Goal: Task Accomplishment & Management: Complete application form

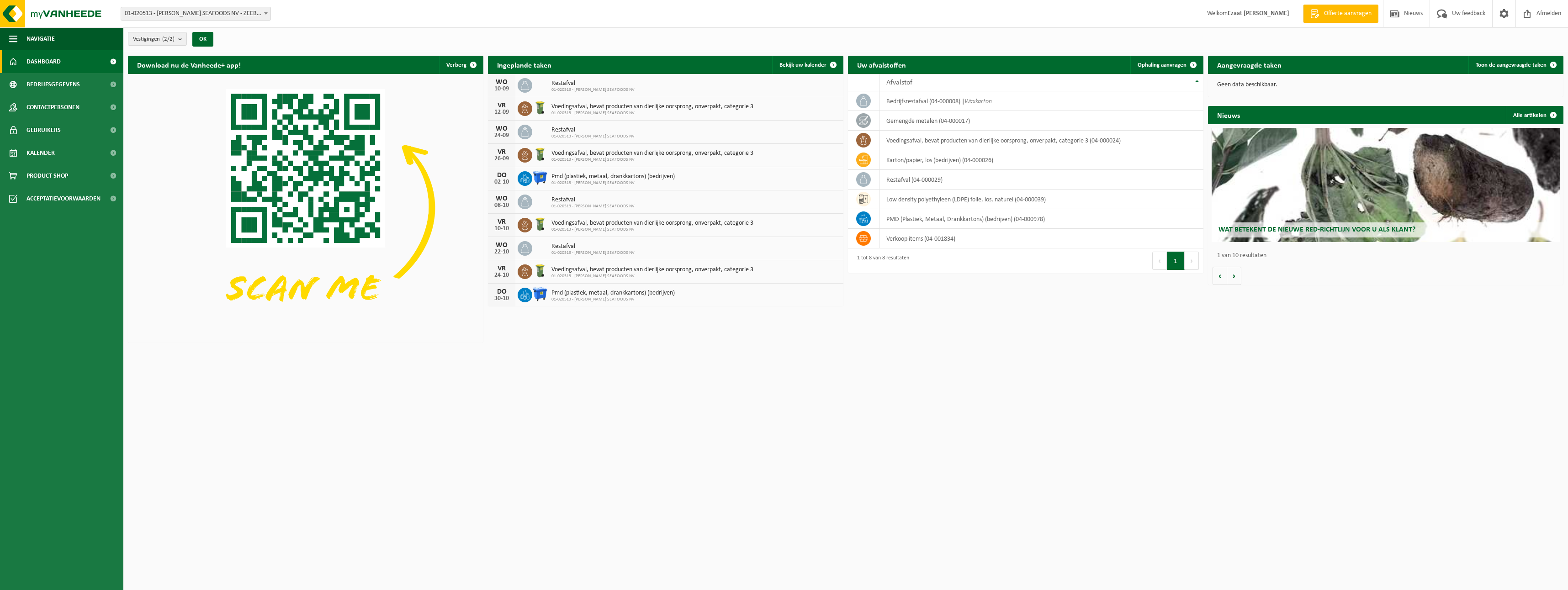
click at [1324, 92] on div "Geen data beschikbaar." at bounding box center [1386, 85] width 356 height 22
click at [1533, 65] on span "Toon de aangevraagde taken" at bounding box center [1511, 65] width 71 height 6
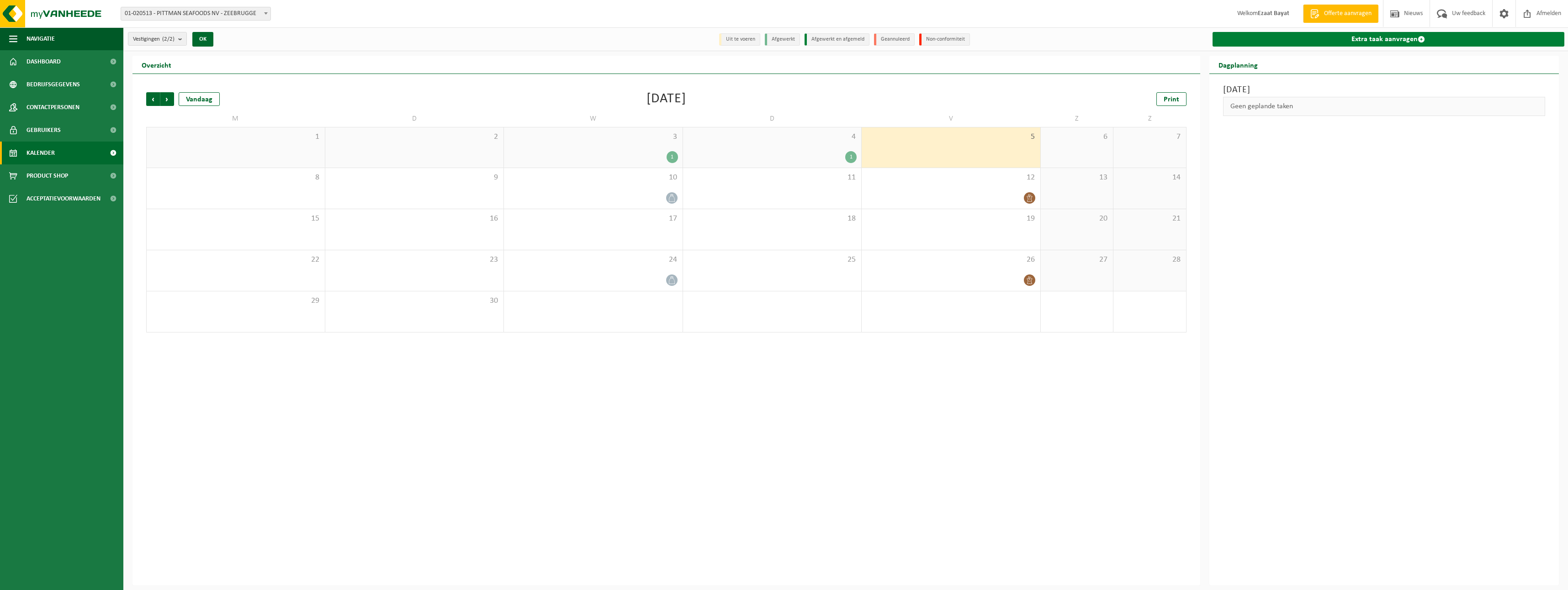
click at [1378, 36] on link "Extra taak aanvragen" at bounding box center [1389, 39] width 352 height 15
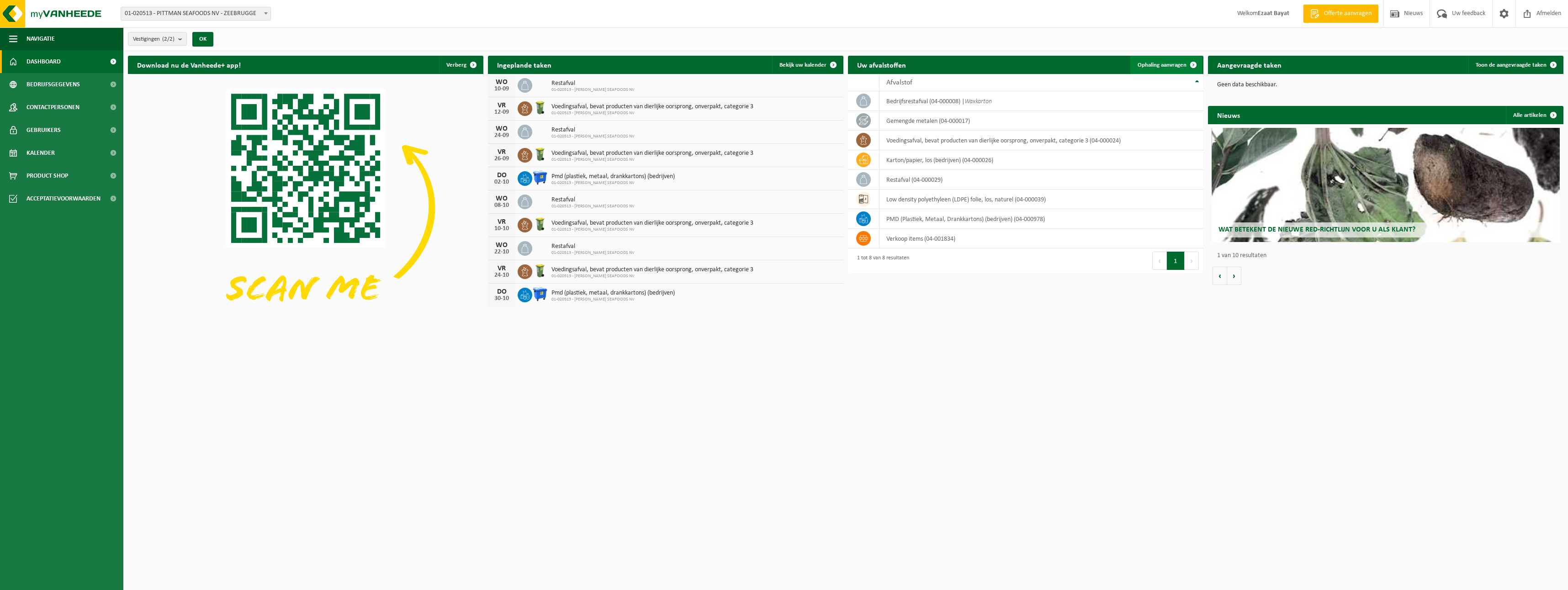
click at [1179, 57] on link "Ophaling aanvragen" at bounding box center [1166, 65] width 72 height 18
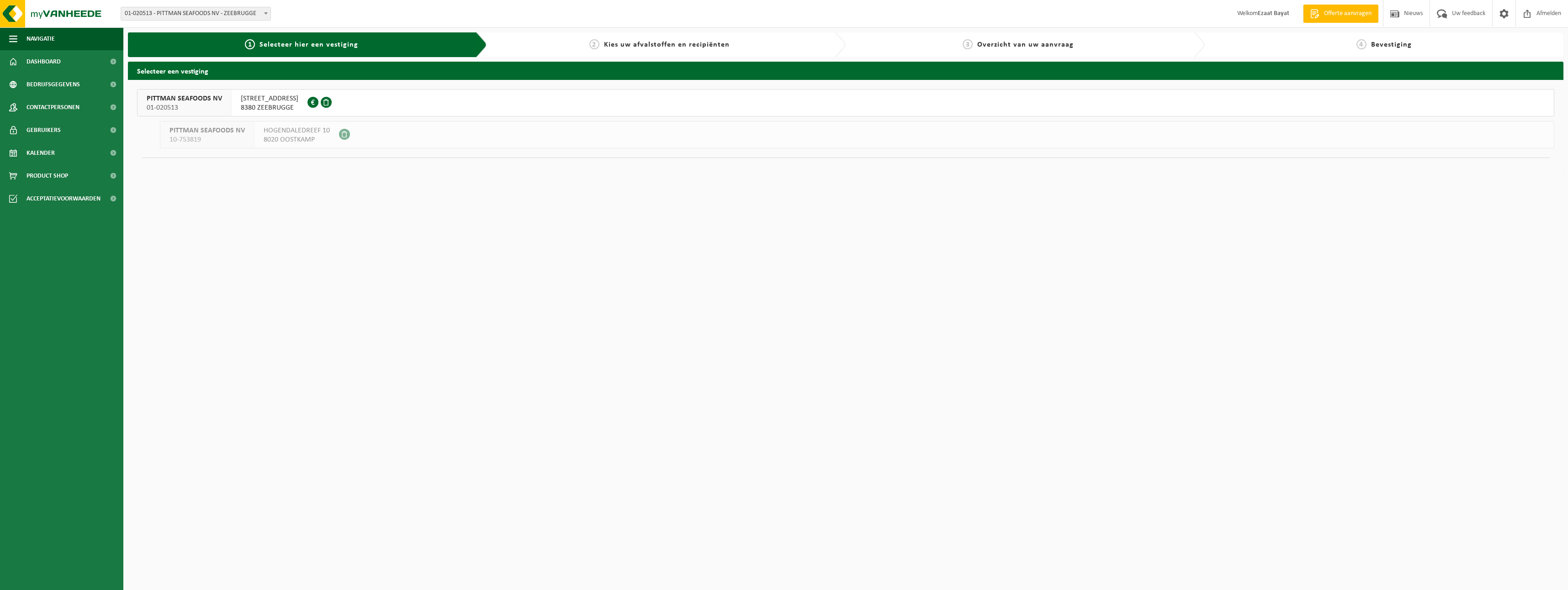
click at [271, 95] on span "NOORDZEESTRAAT 2" at bounding box center [270, 98] width 58 height 9
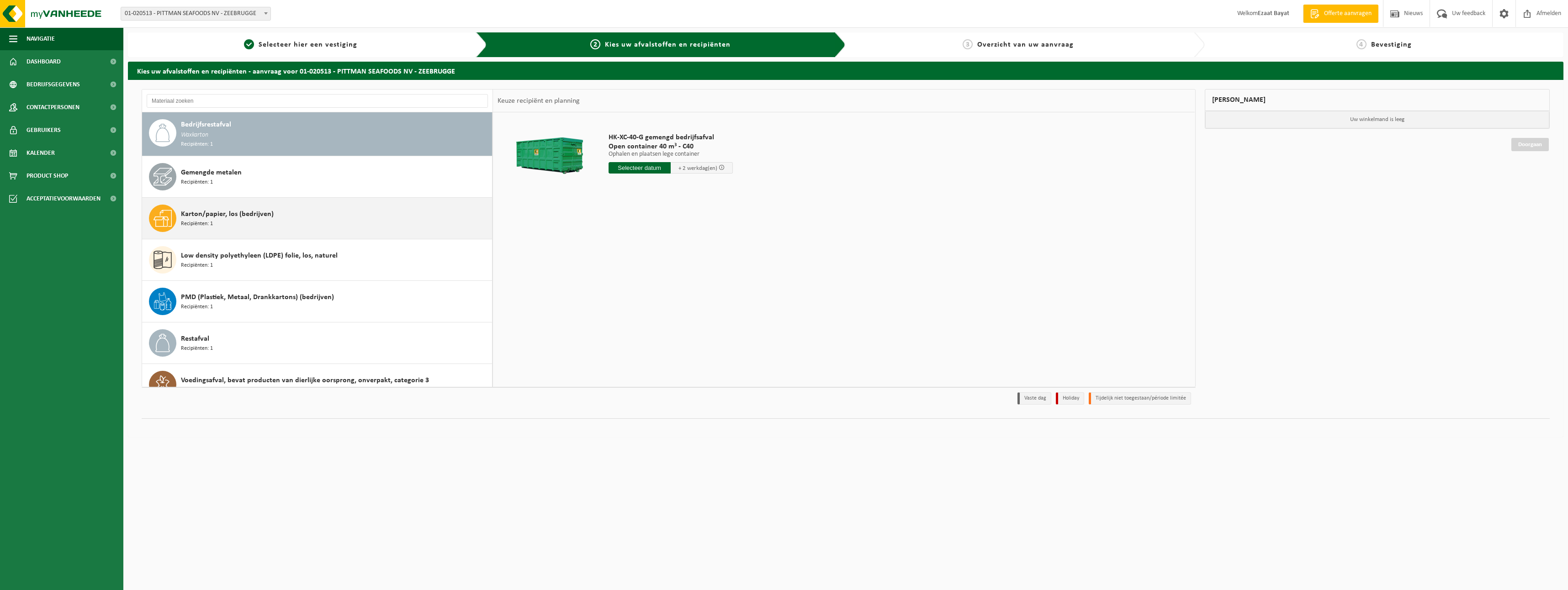
click at [275, 217] on div "Karton/papier, los (bedrijven) Recipiënten: 1" at bounding box center [335, 218] width 309 height 27
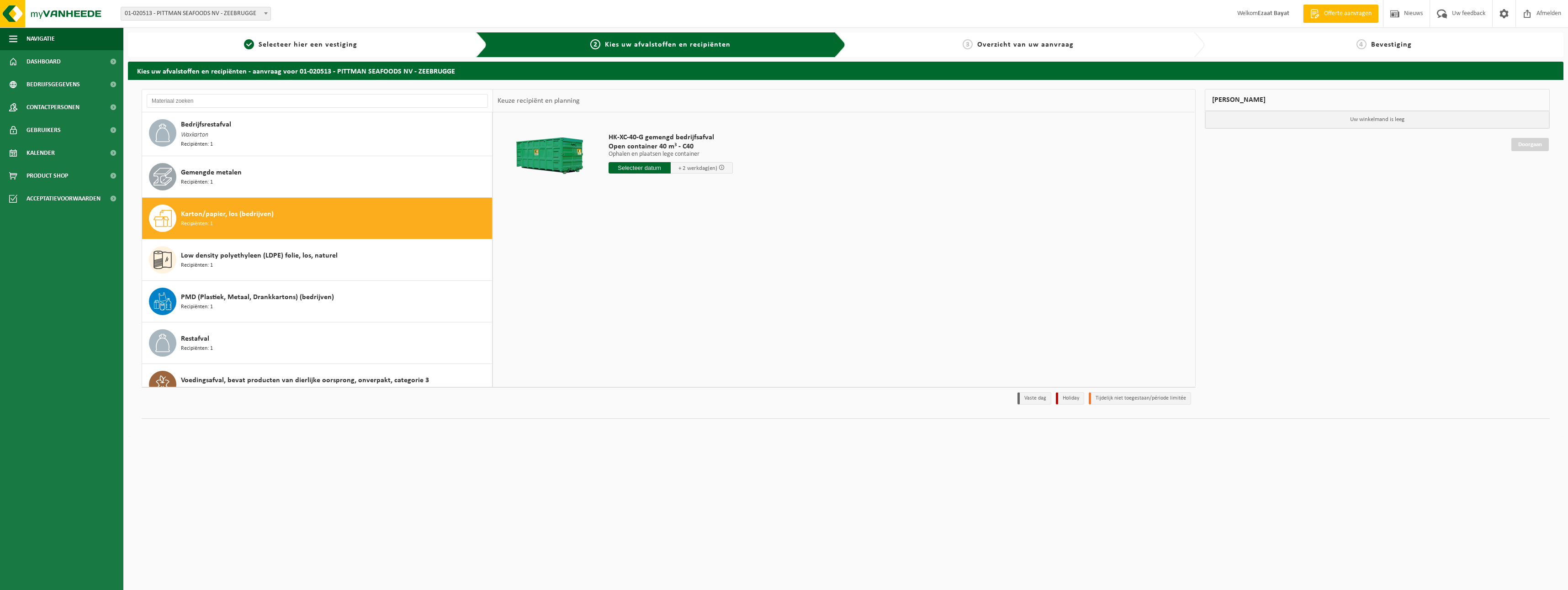
scroll to position [17, 0]
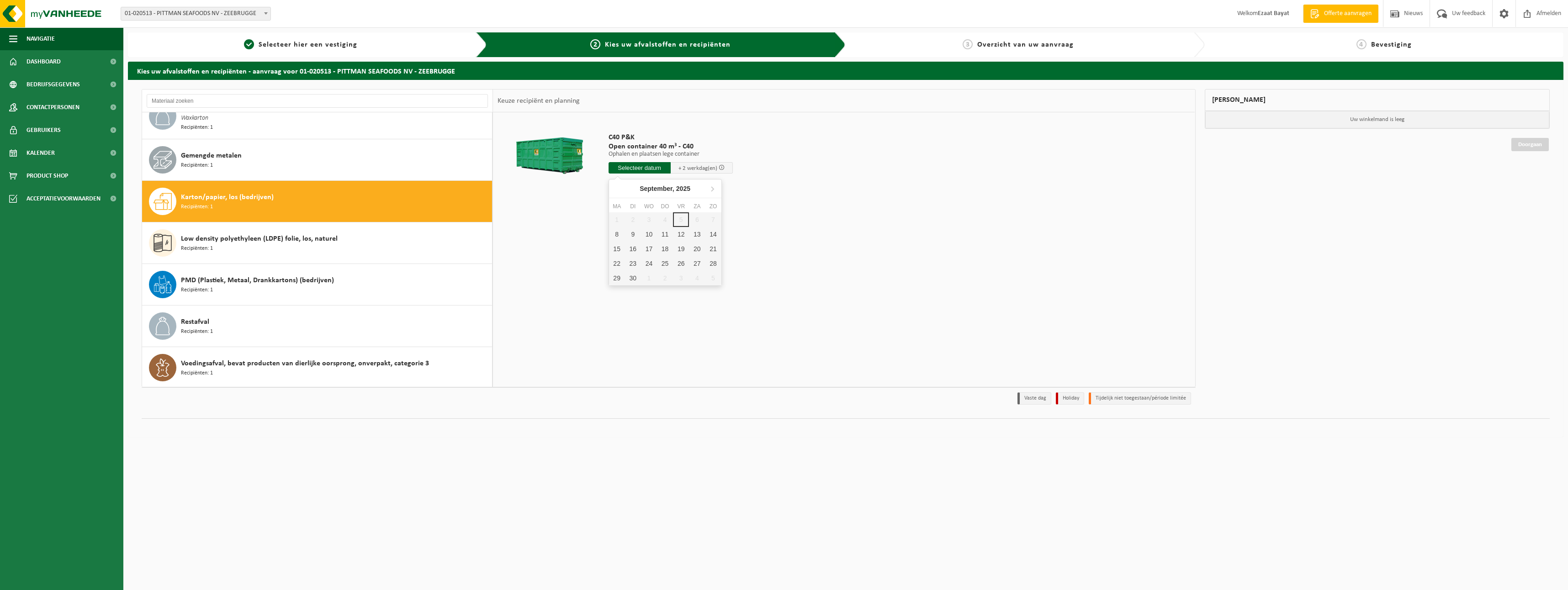
click at [641, 166] on input "text" at bounding box center [640, 168] width 62 height 12
click at [616, 231] on div "8" at bounding box center [617, 234] width 16 height 15
type input "Van 2025-09-08"
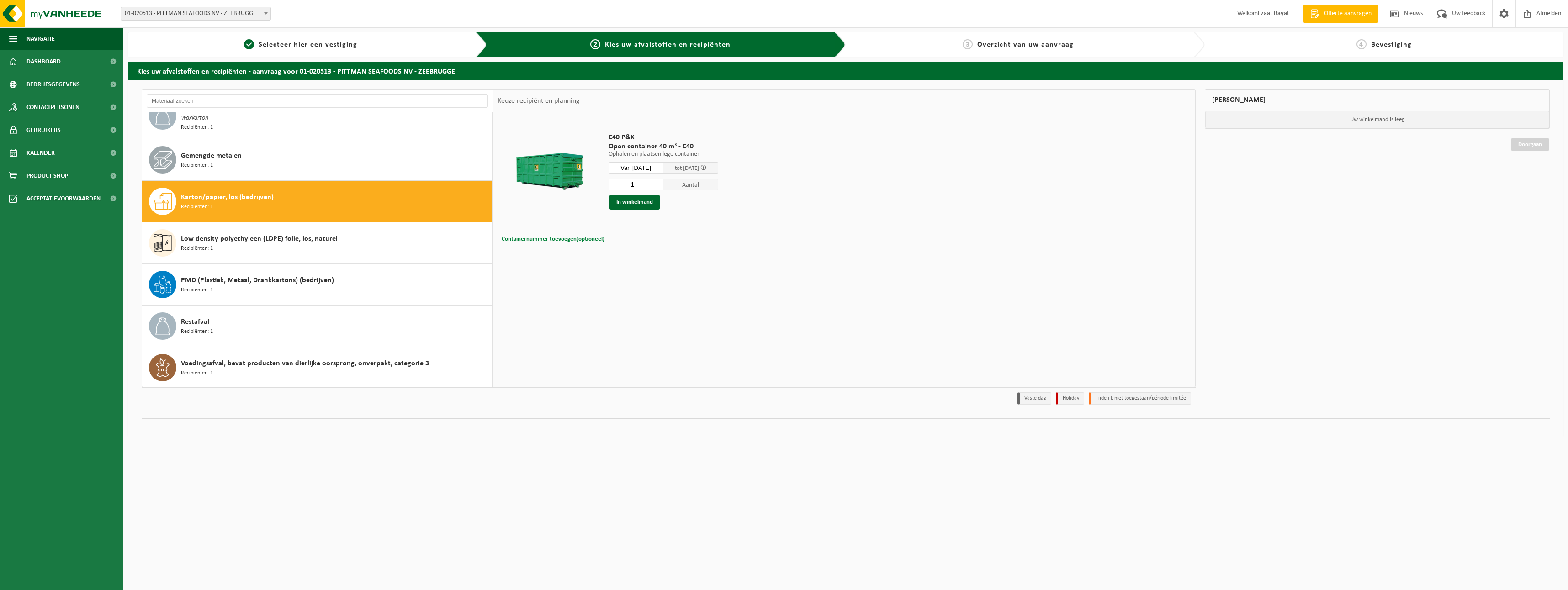
click at [568, 234] on button "Containernummer toevoegen(optioneel) Annuleren" at bounding box center [553, 240] width 105 height 13
type input "c40-147"
click at [641, 199] on button "In winkelmand" at bounding box center [635, 202] width 51 height 15
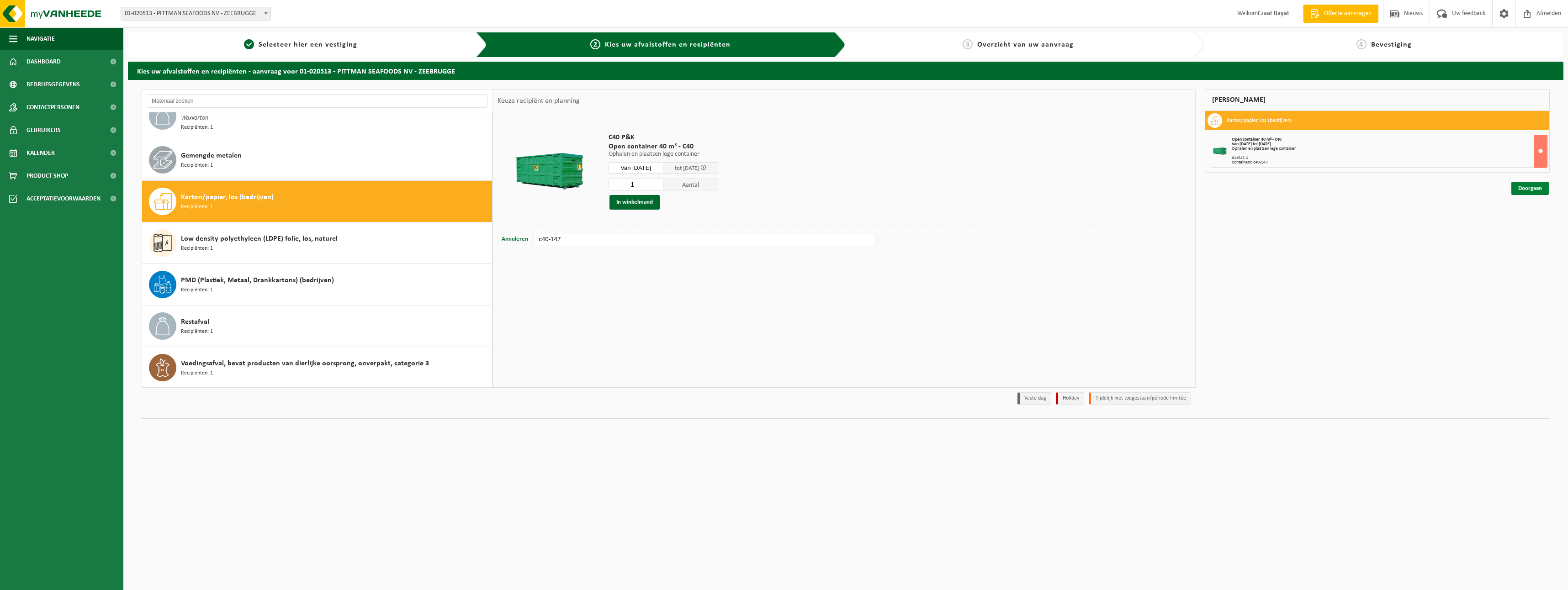
click at [1521, 190] on link "Doorgaan" at bounding box center [1530, 188] width 38 height 13
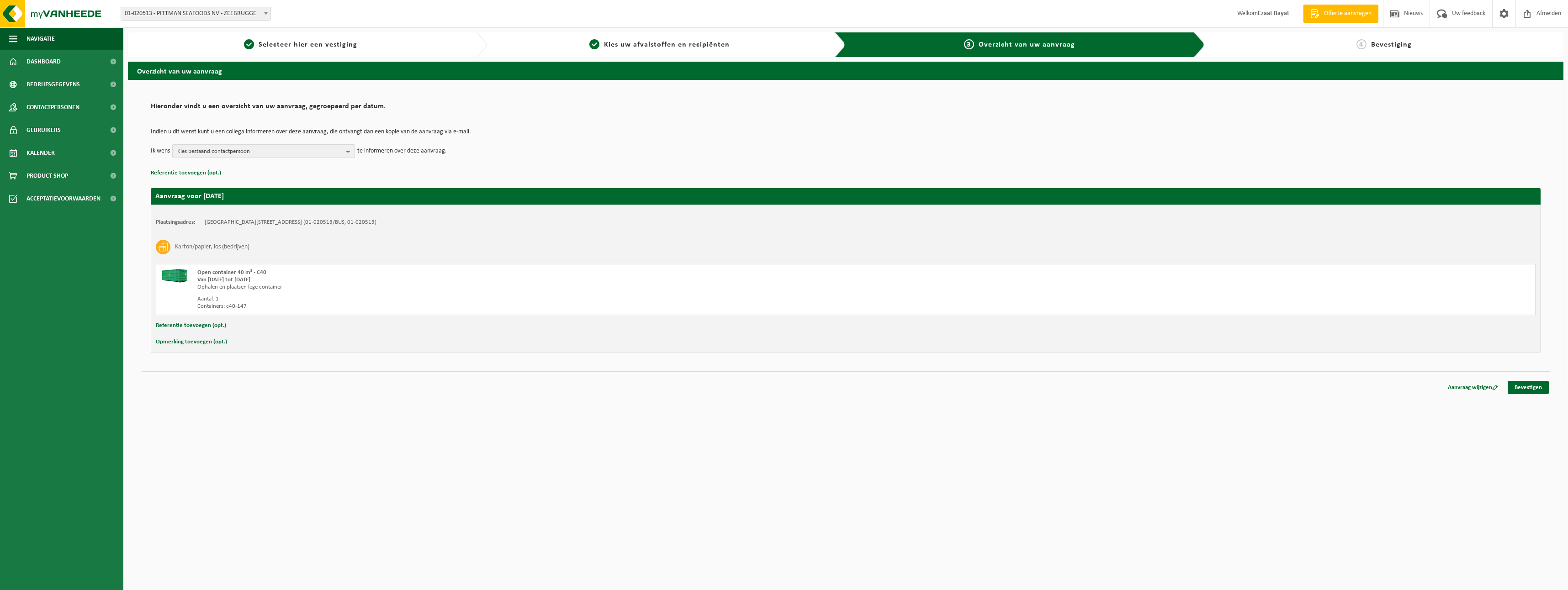
click at [347, 146] on b "button" at bounding box center [351, 152] width 8 height 13
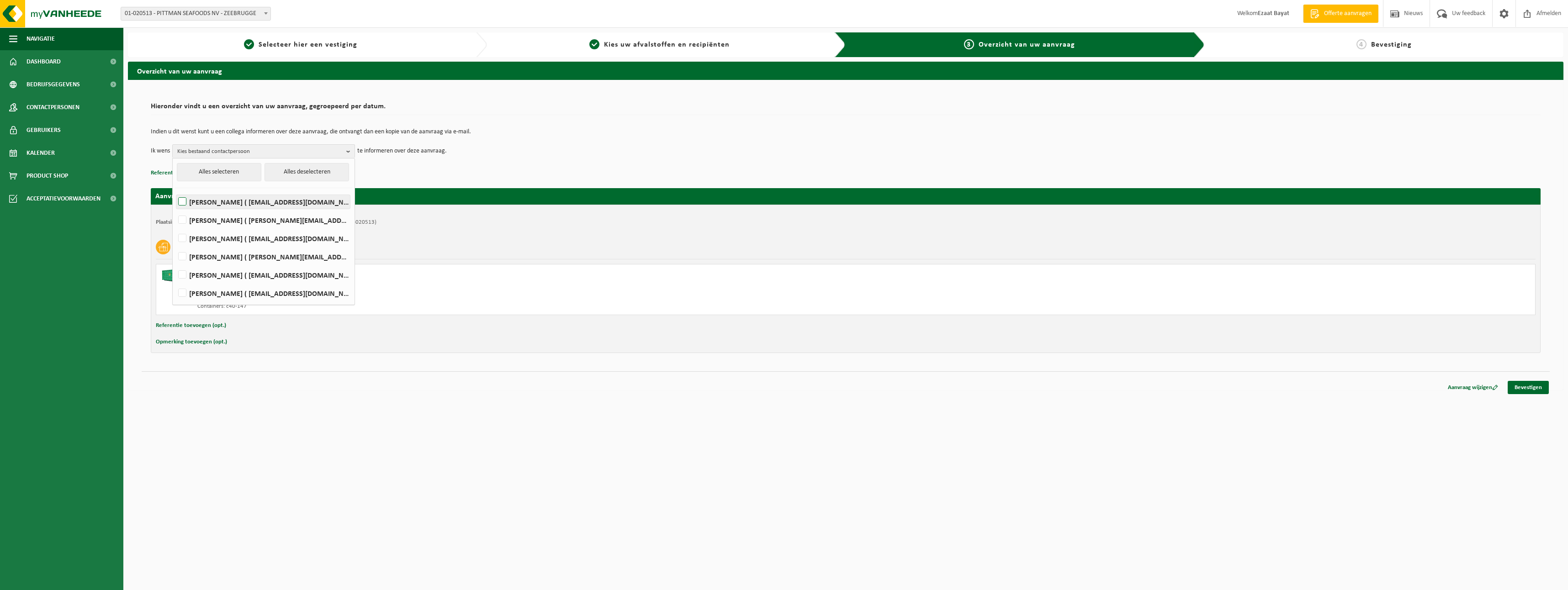
click at [187, 199] on label "Xander Hubert ( xander.hubert@pittmanseafoods.com )" at bounding box center [263, 201] width 174 height 14
click at [175, 190] on input "Xander Hubert ( xander.hubert@pittmanseafoods.com )" at bounding box center [174, 190] width 1 height 1
checkbox input "true"
click at [1536, 387] on link "Bevestigen" at bounding box center [1528, 387] width 41 height 13
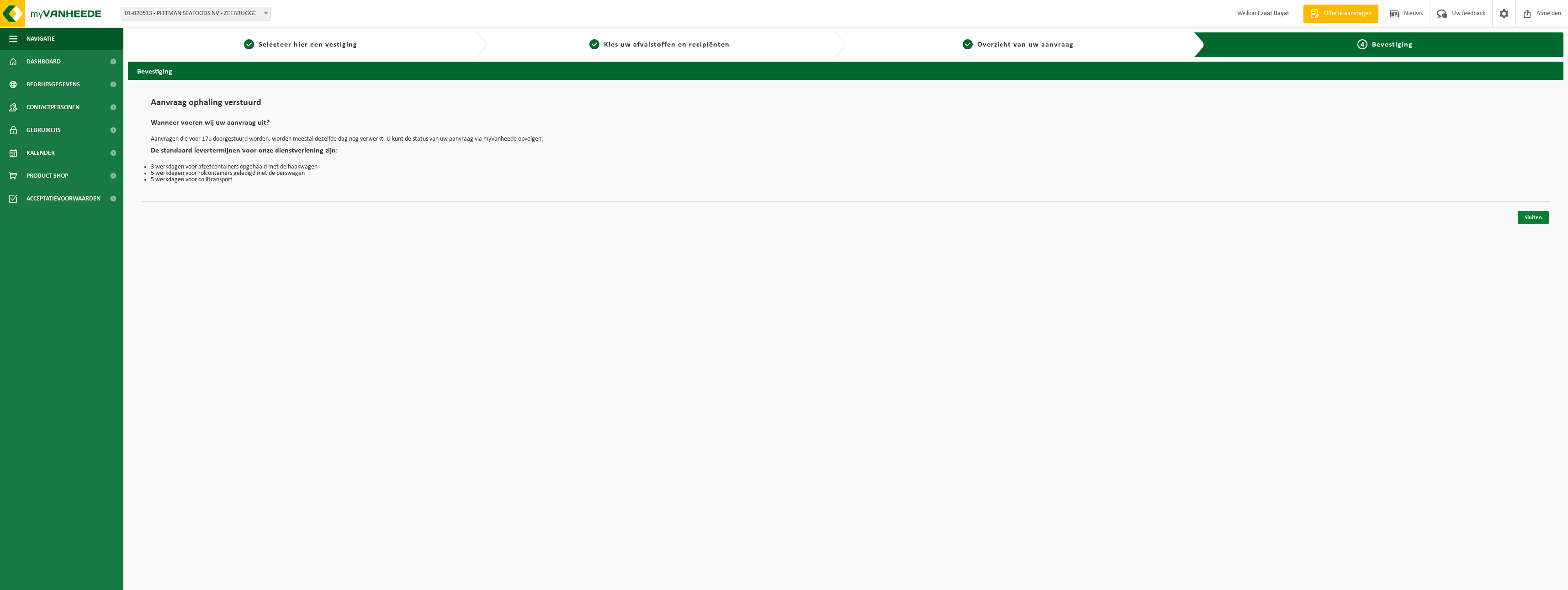
click at [1536, 214] on link "Sluiten" at bounding box center [1534, 218] width 31 height 13
